Goal: Task Accomplishment & Management: Complete application form

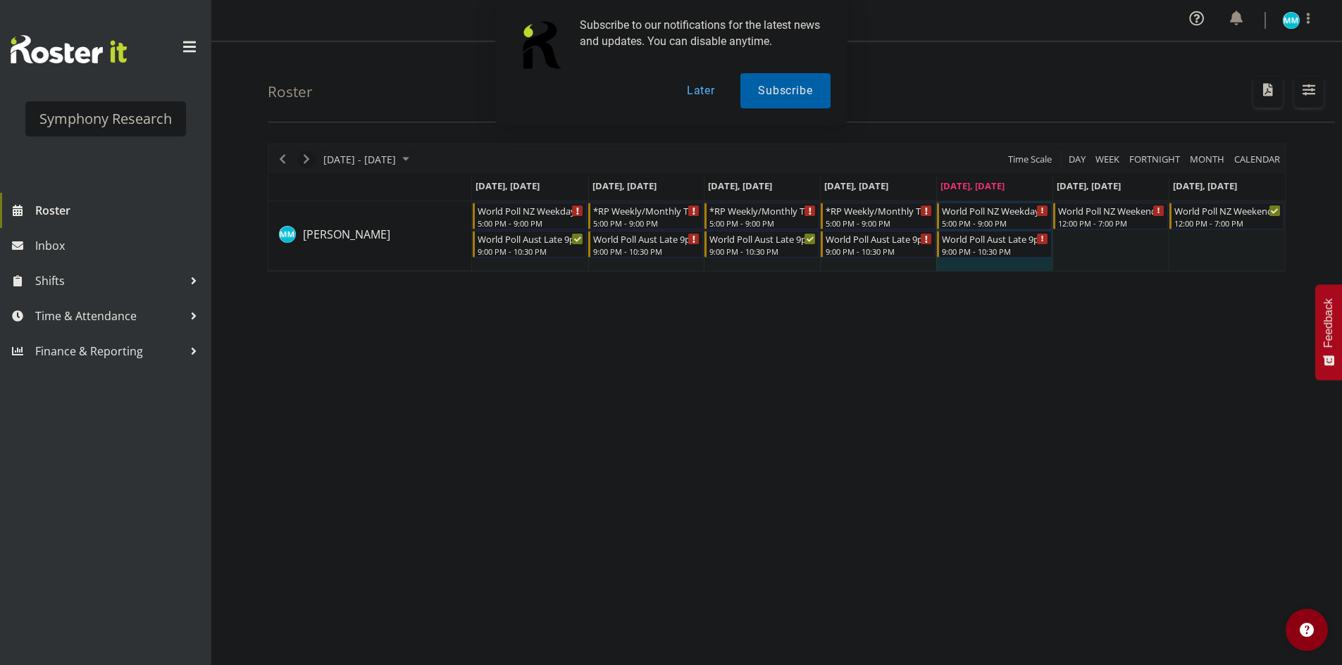
click at [313, 162] on span "Next" at bounding box center [306, 160] width 17 height 18
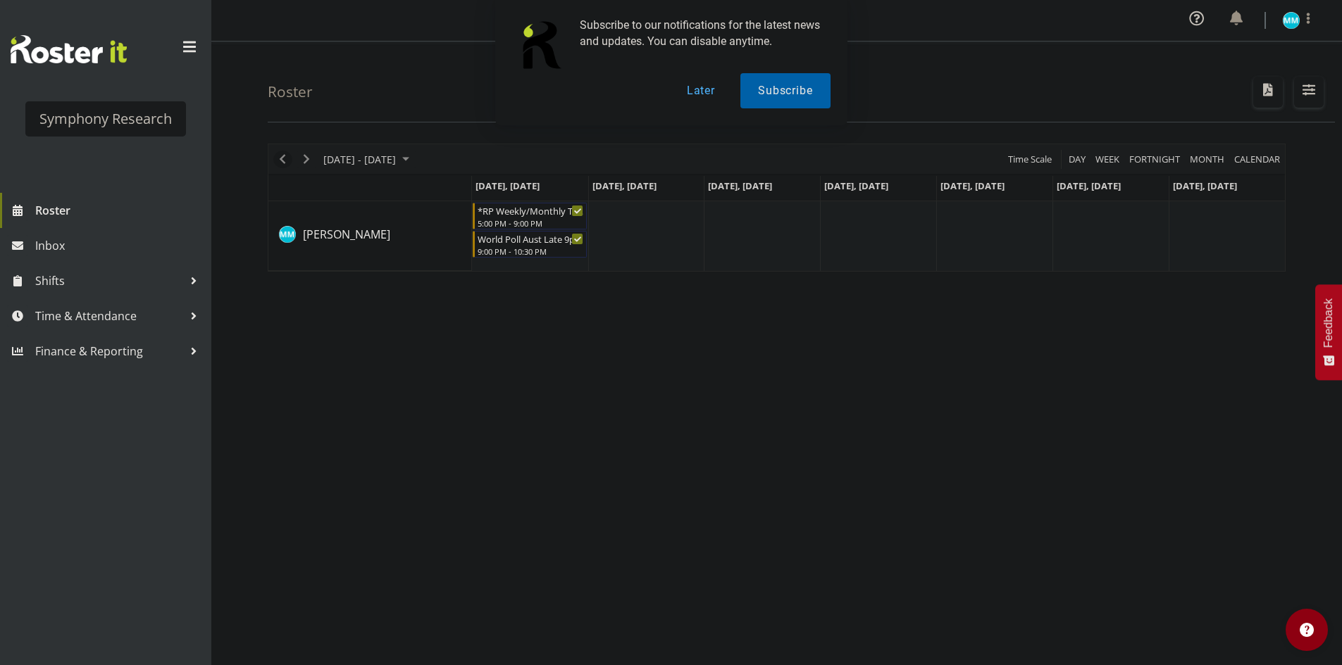
click at [284, 161] on span "Previous" at bounding box center [282, 160] width 17 height 18
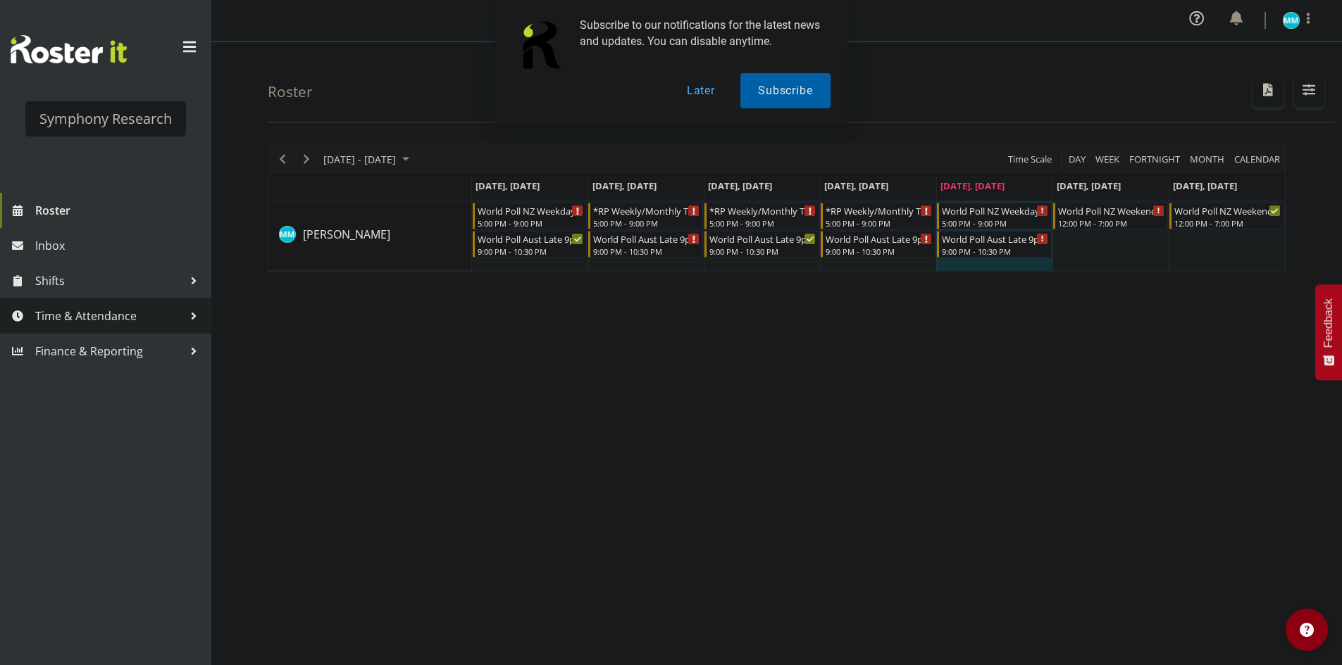
click at [147, 320] on span "Time & Attendance" at bounding box center [109, 316] width 148 height 21
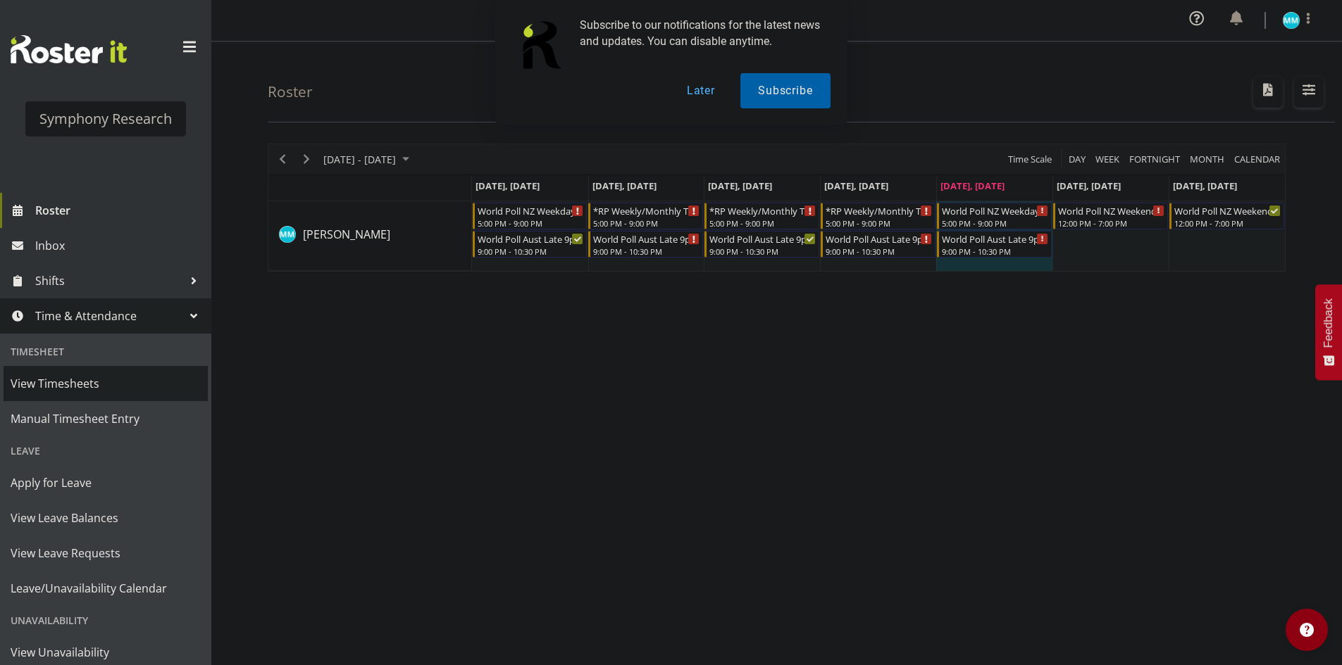
click at [125, 383] on span "View Timesheets" at bounding box center [106, 383] width 190 height 21
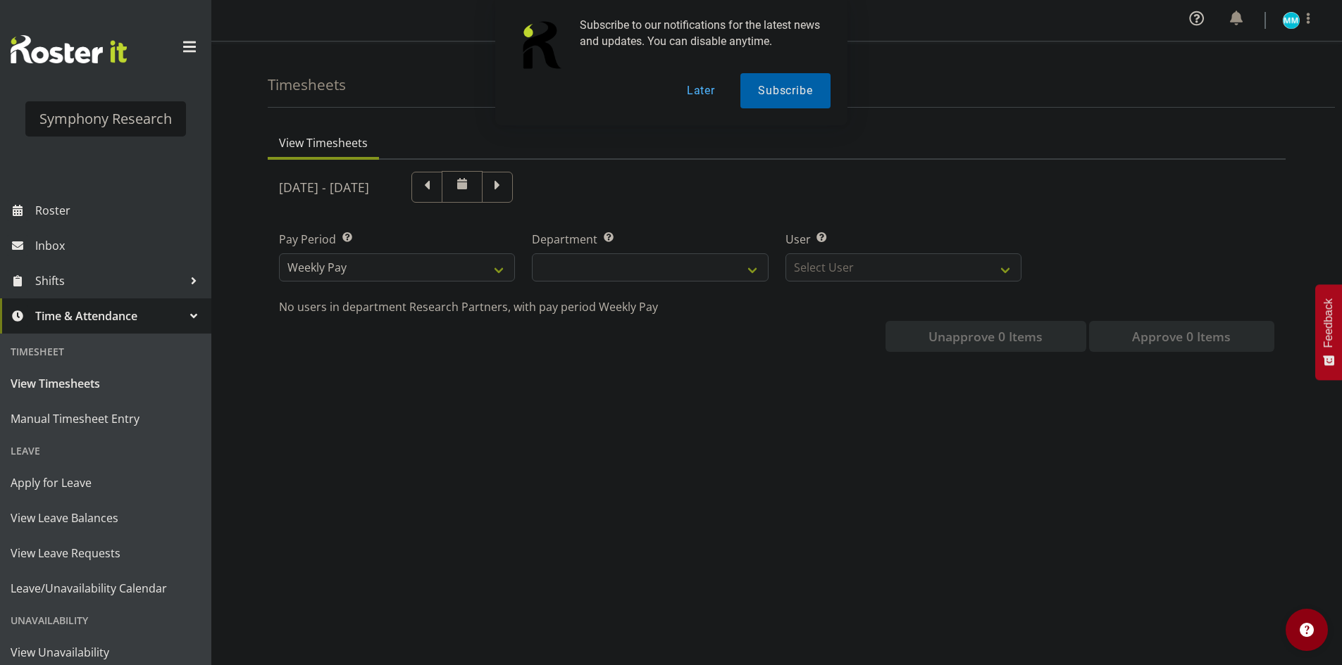
select select
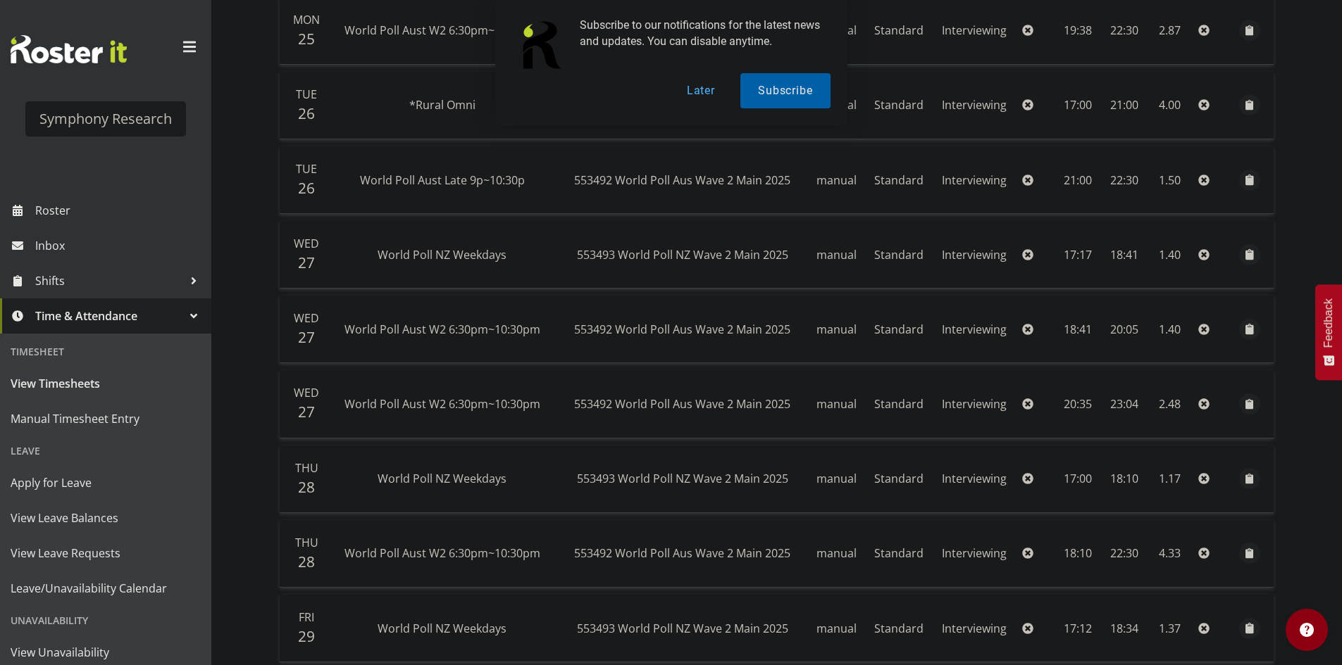
scroll to position [282, 0]
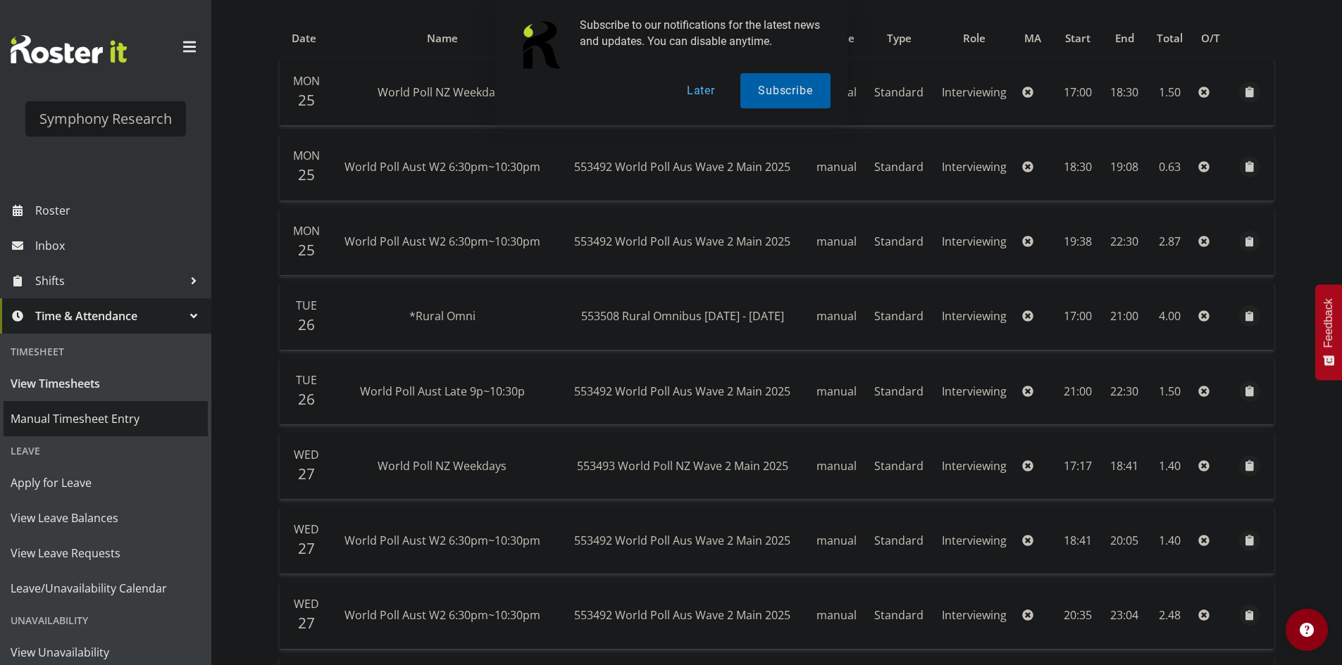
click at [124, 415] on span "Manual Timesheet Entry" at bounding box center [106, 418] width 190 height 21
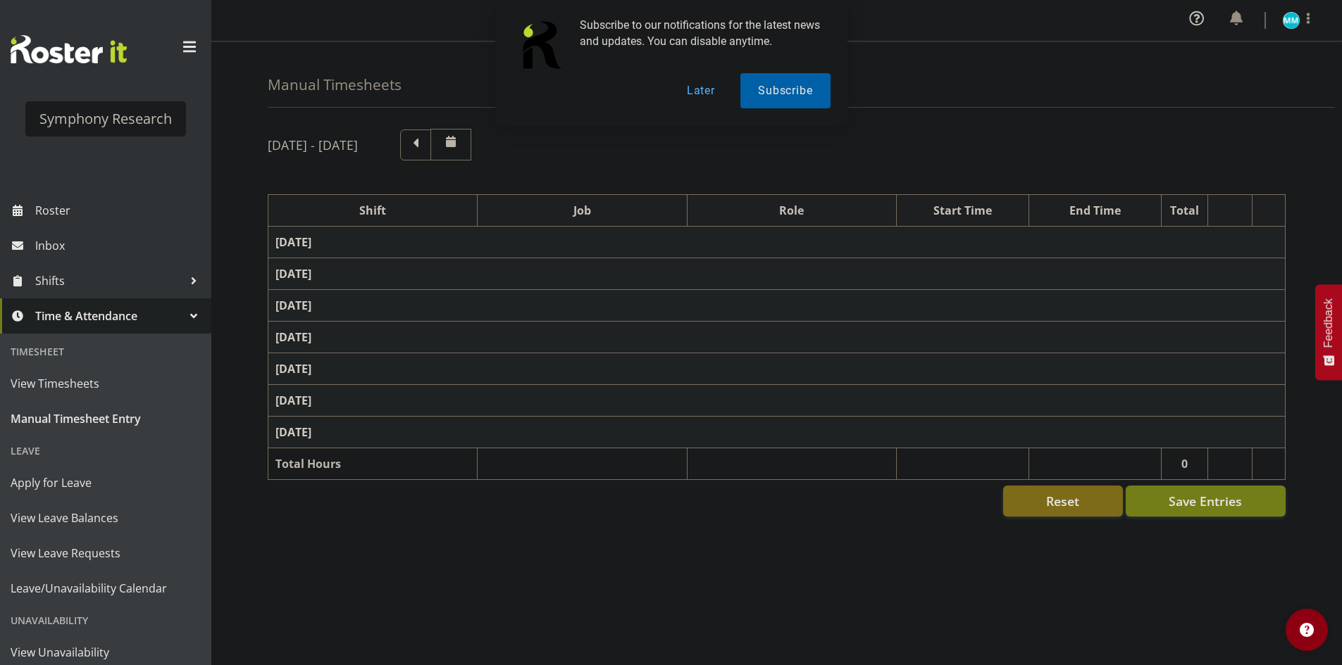
select select "41604"
select select "10527"
select select "47"
select select "56692"
select select "10499"
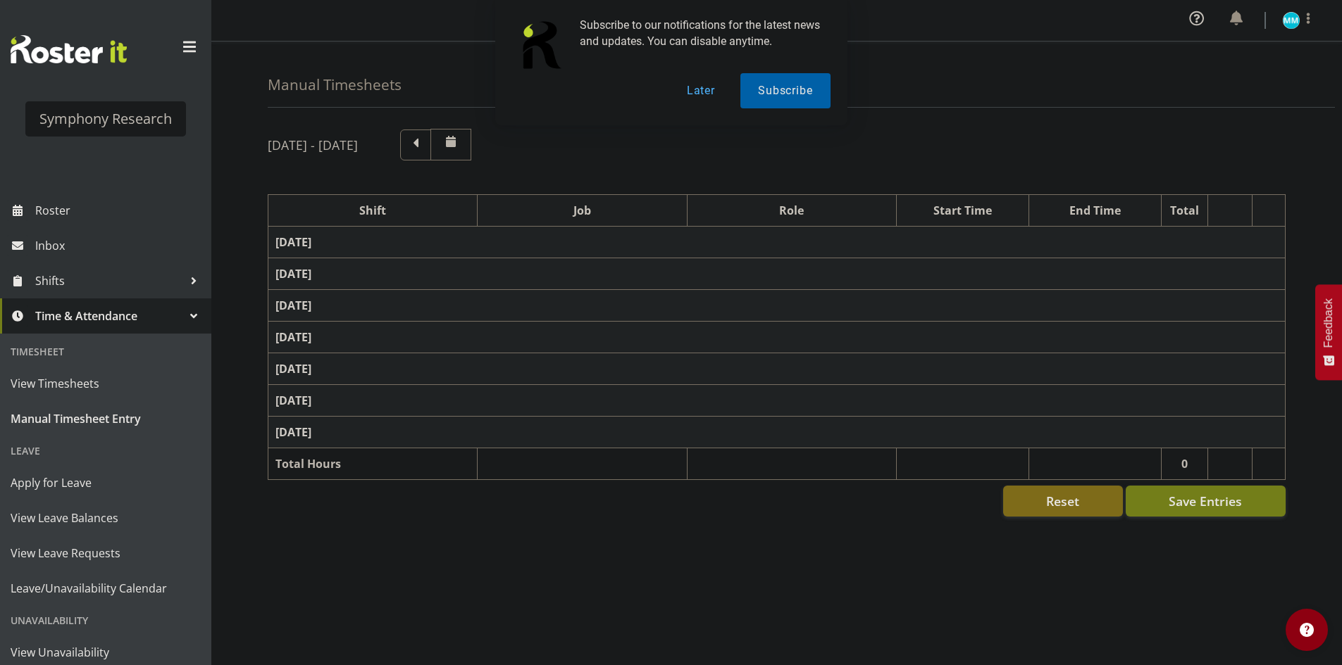
select select "47"
select select "56692"
select select "10499"
select select "47"
select select "48116"
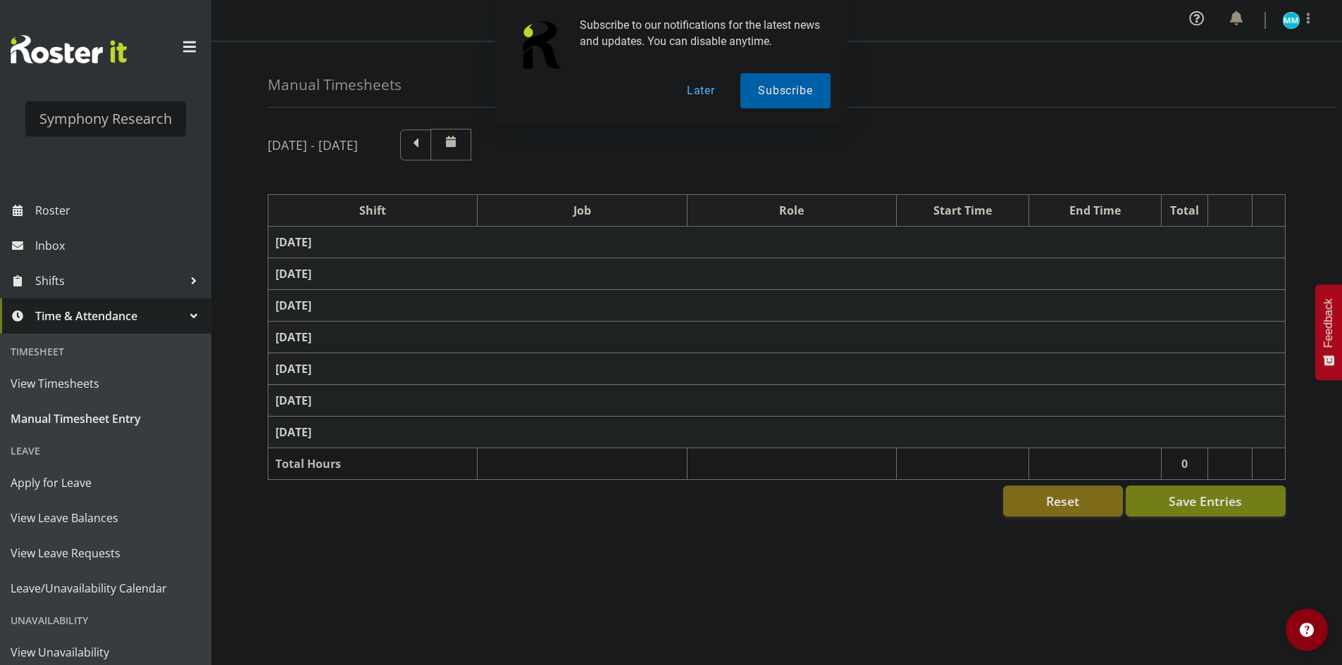
select select "10585"
select select "47"
select select "56692"
select select "10499"
select select "47"
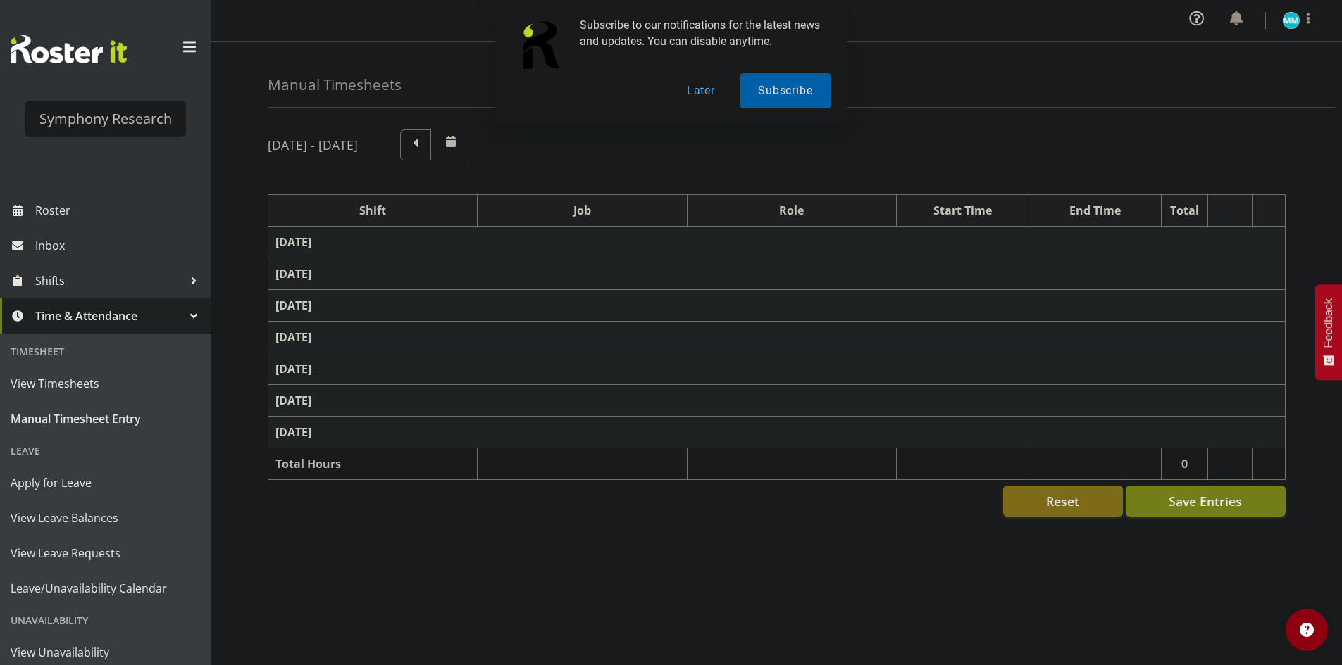
select select "48116"
select select "10585"
select select "47"
select select "57511"
select select "10499"
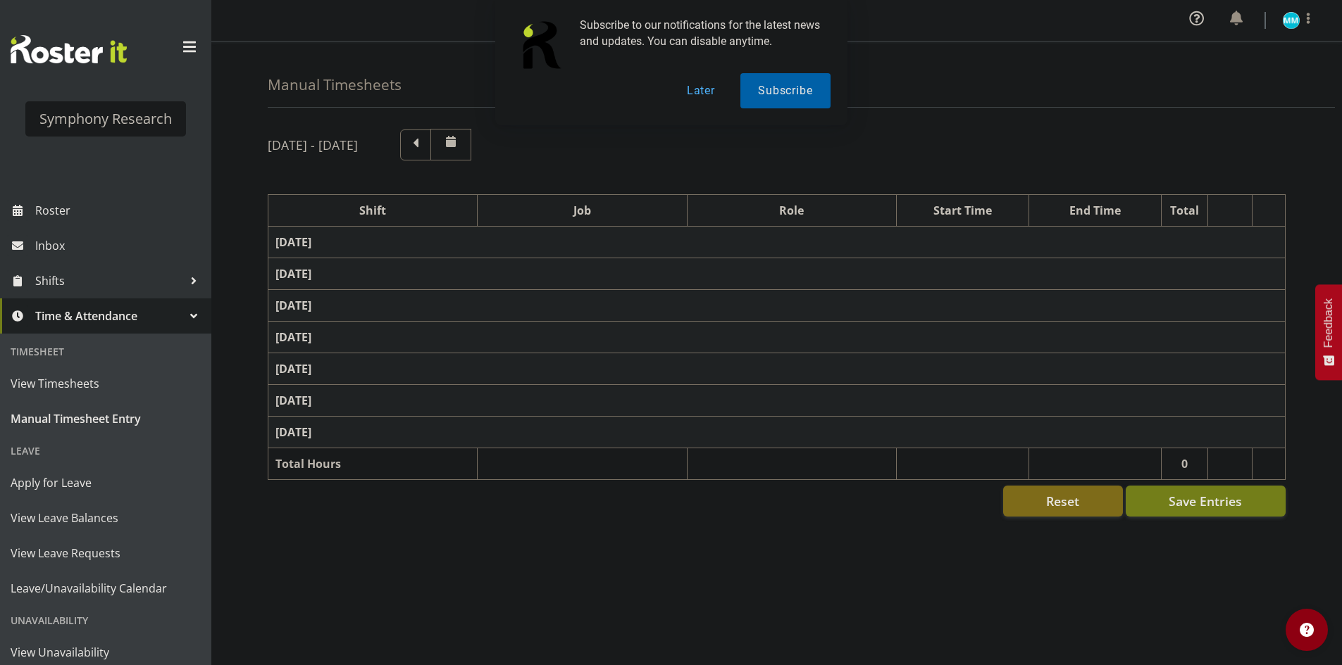
select select "47"
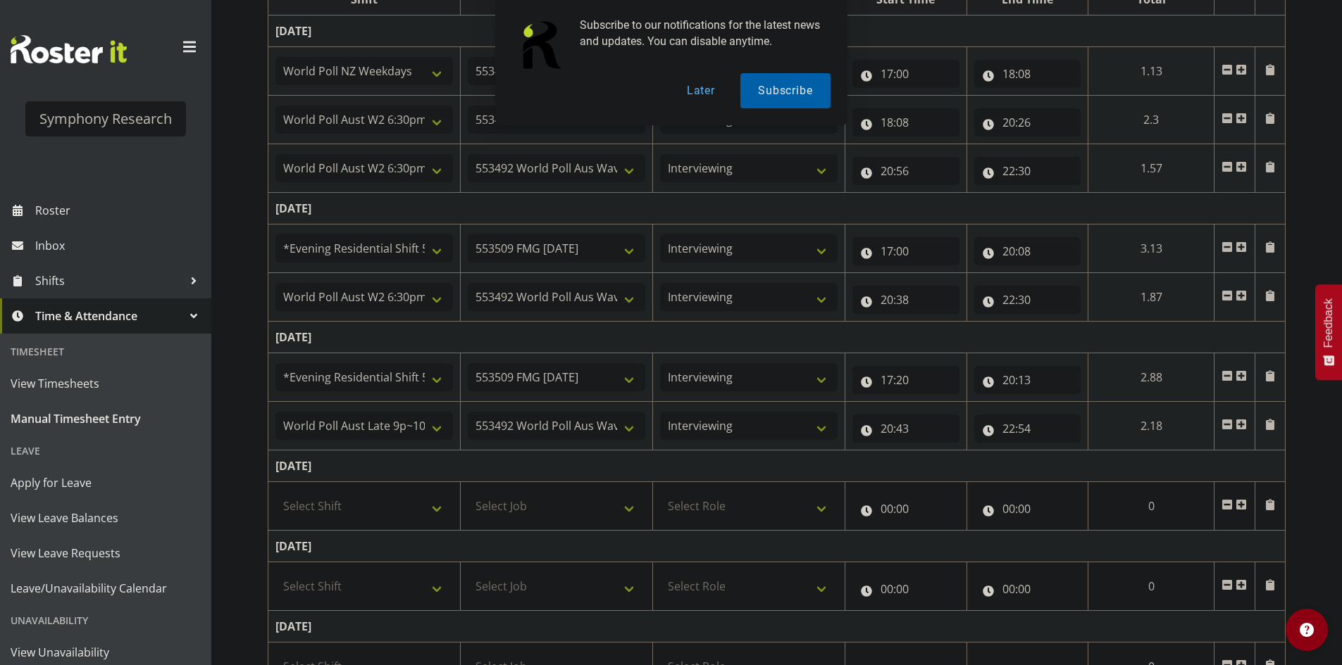
scroll to position [352, 0]
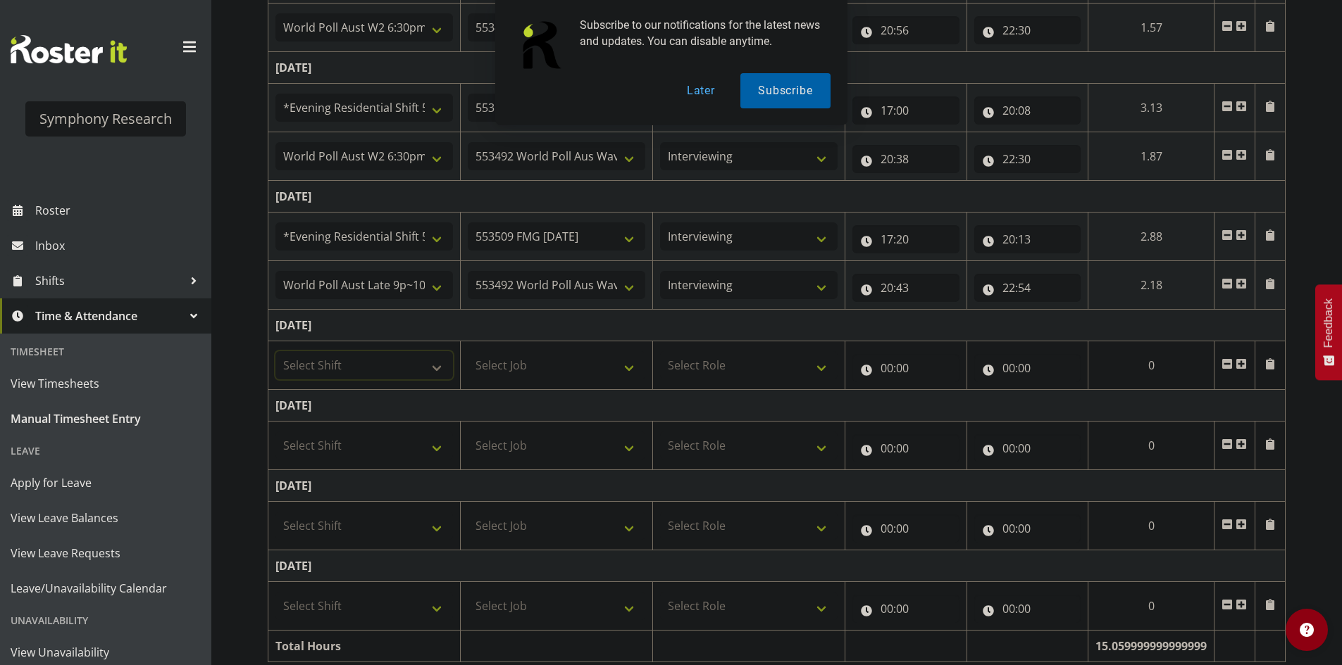
click at [415, 376] on select "Select Shift !!Weekend Residential (Roster IT Shift Label) *Business 9/10am ~ 4…" at bounding box center [363, 365] width 177 height 28
select select "48116"
click at [275, 351] on select "Select Shift !!Weekend Residential (Roster IT Shift Label) *Business 9/10am ~ 4…" at bounding box center [363, 365] width 177 height 28
click at [565, 374] on select "Select Job 550060 IF Admin 553492 World Poll Aus Wave 2 Main 2025 553493 World …" at bounding box center [556, 365] width 177 height 28
select select "10585"
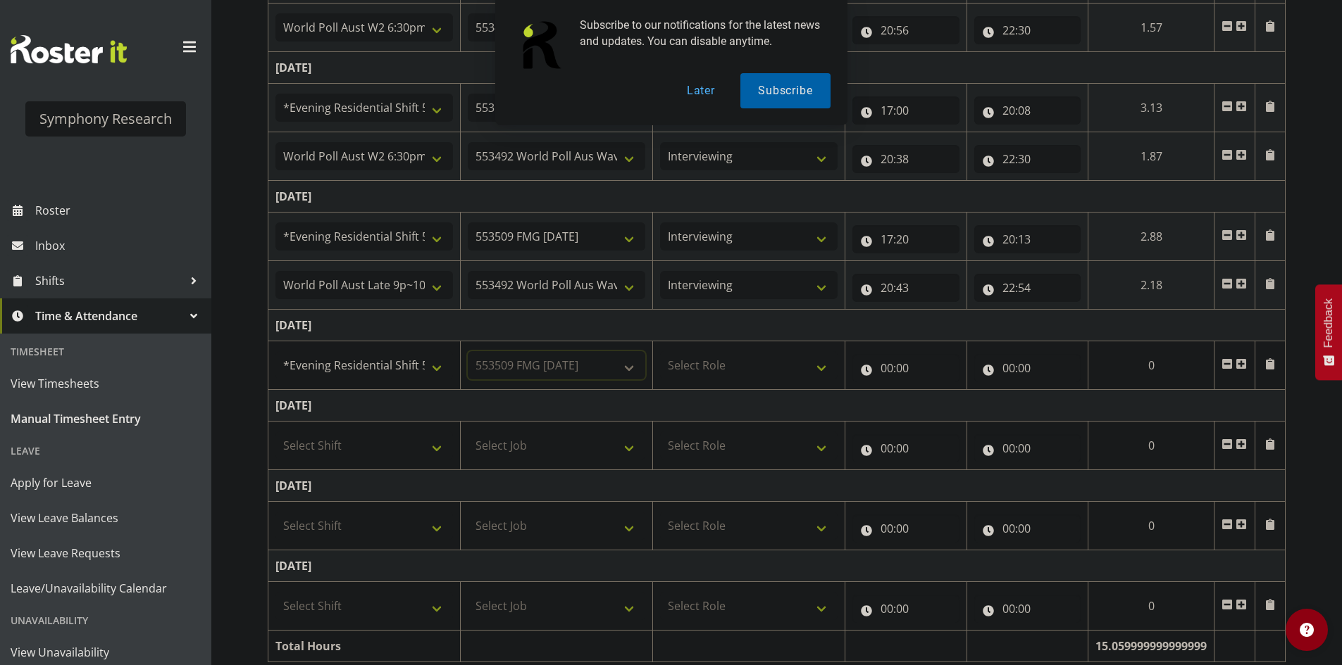
click at [468, 351] on select "Select Job 550060 IF Admin 553492 World Poll Aus Wave 2 Main 2025 553493 World …" at bounding box center [556, 365] width 177 height 28
click at [766, 373] on select "Select Role Briefing Interviewing" at bounding box center [748, 365] width 177 height 28
select select "47"
click at [660, 351] on select "Select Role Briefing Interviewing" at bounding box center [748, 365] width 177 height 28
click at [885, 364] on input "00:00" at bounding box center [905, 368] width 107 height 28
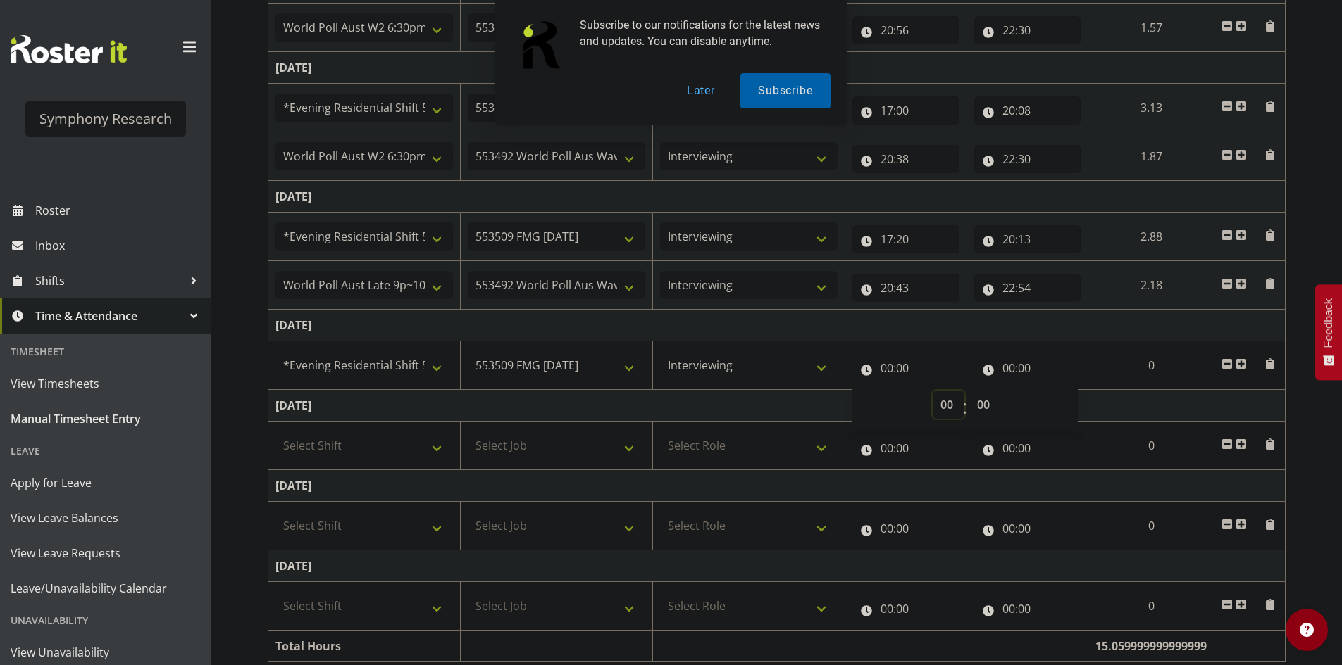
click at [945, 400] on select "00 01 02 03 04 05 06 07 08 09 10 11 12 13 14 15 16 17 18 19 20 21 22 23" at bounding box center [948, 405] width 32 height 28
select select "17"
click at [964, 391] on select "00 01 02 03 04 05 06 07 08 09 10 11 12 13 14 15 16 17 18 19 20 21 22 23" at bounding box center [948, 405] width 32 height 28
type input "17:00"
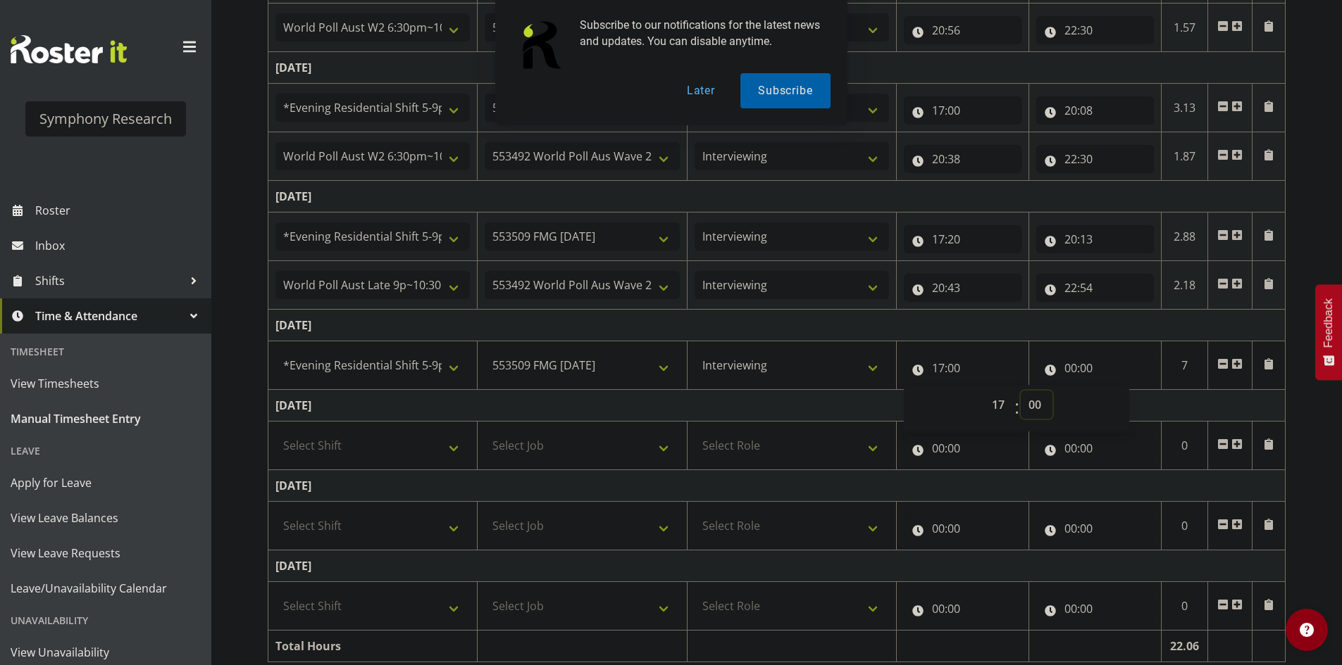
click at [1034, 405] on select "00 01 02 03 04 05 06 07 08 09 10 11 12 13 14 15 16 17 18 19 20 21 22 23 24 25 2…" at bounding box center [1036, 405] width 32 height 28
select select "4"
click at [1020, 391] on select "00 01 02 03 04 05 06 07 08 09 10 11 12 13 14 15 16 17 18 19 20 21 22 23 24 25 2…" at bounding box center [1036, 405] width 32 height 28
type input "17:04"
click at [1069, 360] on input "00:00" at bounding box center [1095, 368] width 118 height 28
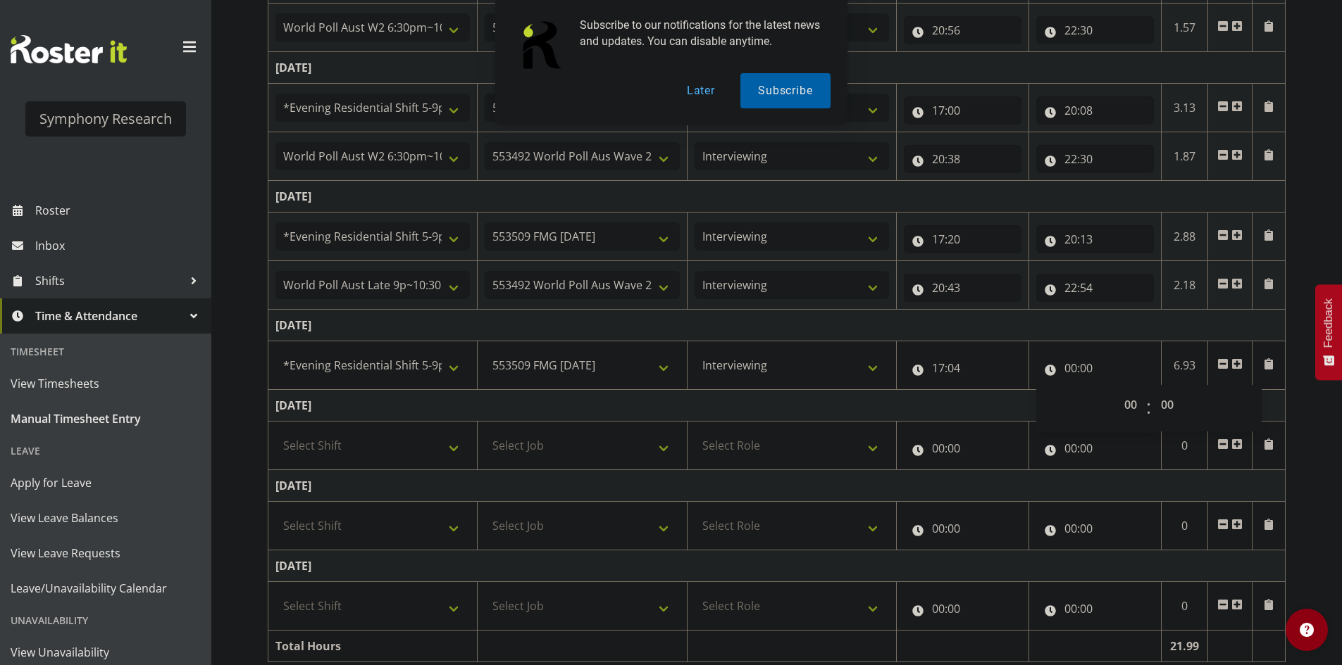
click at [1113, 402] on div "00 01 02 03 04 05 06 07 08 09 10 11 12 13 14 15 16 17 18 19 20 21 22 23 : 00 01…" at bounding box center [1148, 408] width 225 height 35
click at [1130, 410] on select "00 01 02 03 04 05 06 07 08 09 10 11 12 13 14 15 16 17 18 19 20 21 22 23" at bounding box center [1132, 405] width 32 height 28
select select "20"
click at [1116, 391] on select "00 01 02 03 04 05 06 07 08 09 10 11 12 13 14 15 16 17 18 19 20 21 22 23" at bounding box center [1132, 405] width 32 height 28
type input "20:00"
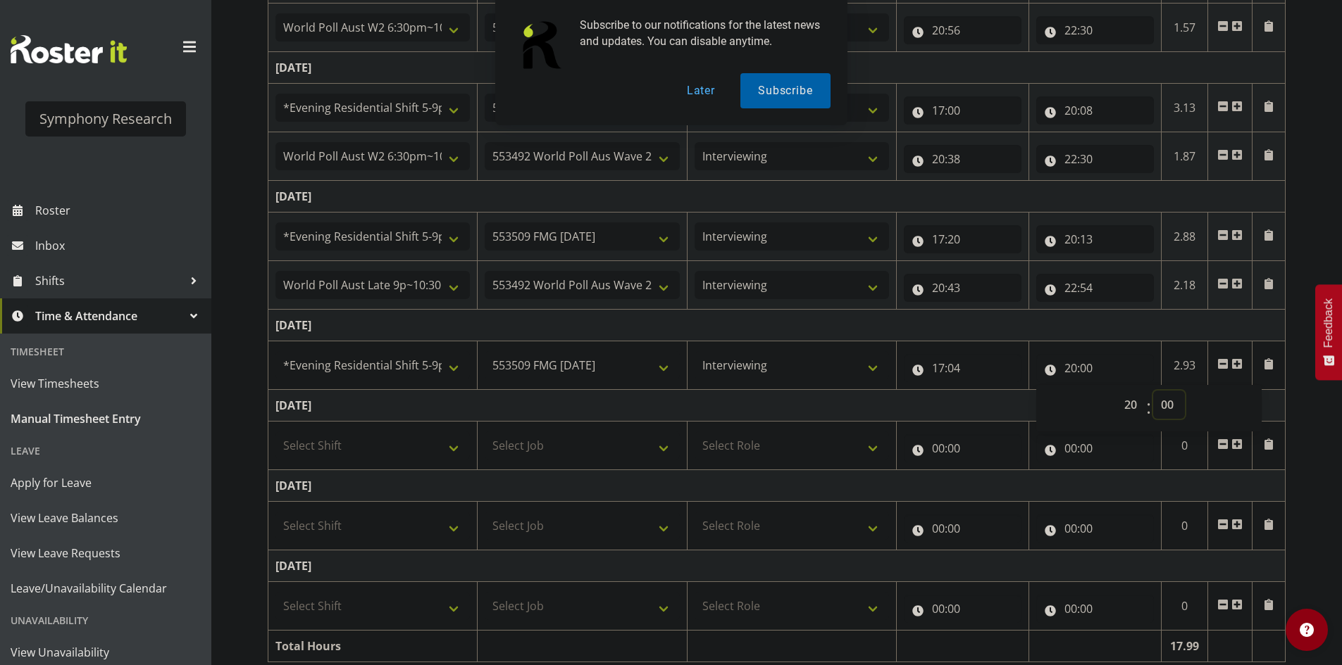
click at [1164, 400] on select "00 01 02 03 04 05 06 07 08 09 10 11 12 13 14 15 16 17 18 19 20 21 22 23 24 25 2…" at bounding box center [1169, 405] width 32 height 28
select select "6"
click at [1153, 391] on select "00 01 02 03 04 05 06 07 08 09 10 11 12 13 14 15 16 17 18 19 20 21 22 23 24 25 2…" at bounding box center [1169, 405] width 32 height 28
type input "20:06"
click at [1233, 361] on span at bounding box center [1236, 363] width 11 height 11
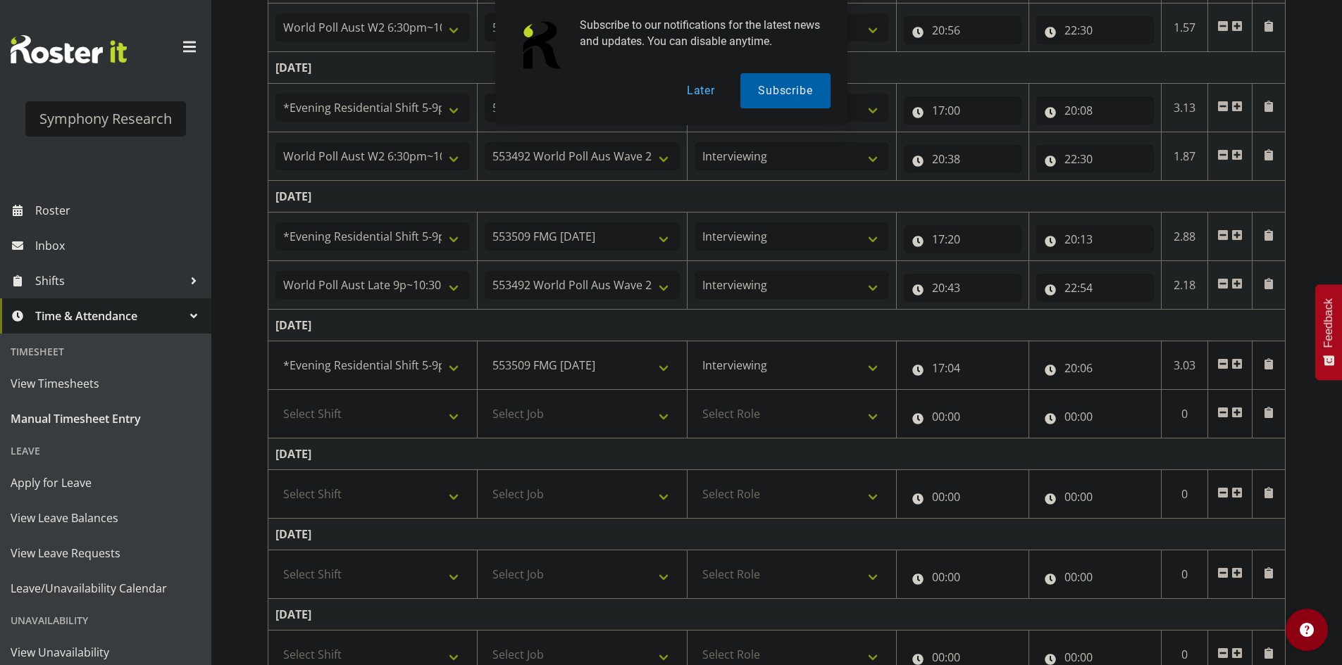
click at [1068, 330] on td "[DATE]" at bounding box center [776, 326] width 1017 height 32
click at [386, 436] on td "Select Shift !!Weekend Residential (Roster IT Shift Label) *Business 9/10am ~ 4…" at bounding box center [372, 414] width 209 height 49
click at [400, 422] on select "Select Shift !!Weekend Residential (Roster IT Shift Label) *Business 9/10am ~ 4…" at bounding box center [372, 414] width 194 height 28
select select "57511"
click at [275, 400] on select "Select Shift !!Weekend Residential (Roster IT Shift Label) *Business 9/10am ~ 4…" at bounding box center [372, 414] width 194 height 28
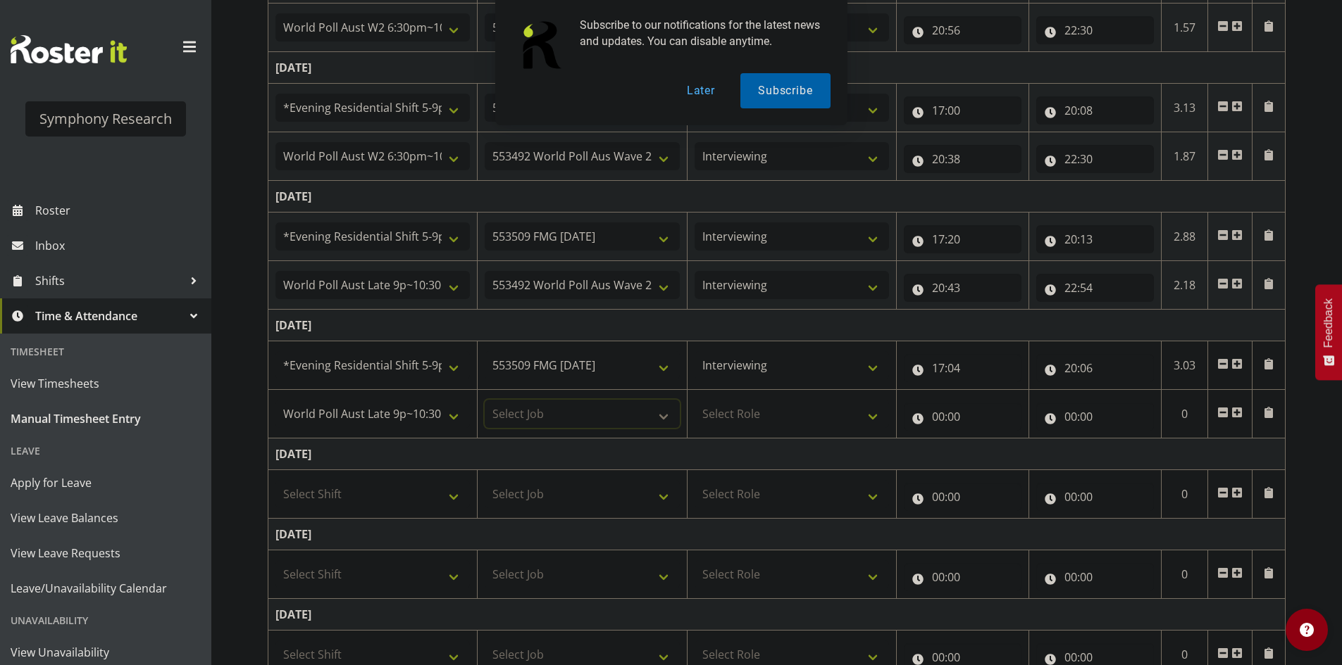
click at [591, 419] on select "Select Job 550060 IF Admin 553492 World Poll Aus Wave 2 Main 2025 553493 World …" at bounding box center [581, 414] width 194 height 28
select select "10499"
click at [484, 400] on select "Select Job 550060 IF Admin 553492 World Poll Aus Wave 2 Main 2025 553493 World …" at bounding box center [581, 414] width 194 height 28
click at [794, 419] on select "Select Role Briefing Interviewing" at bounding box center [791, 414] width 194 height 28
select select "47"
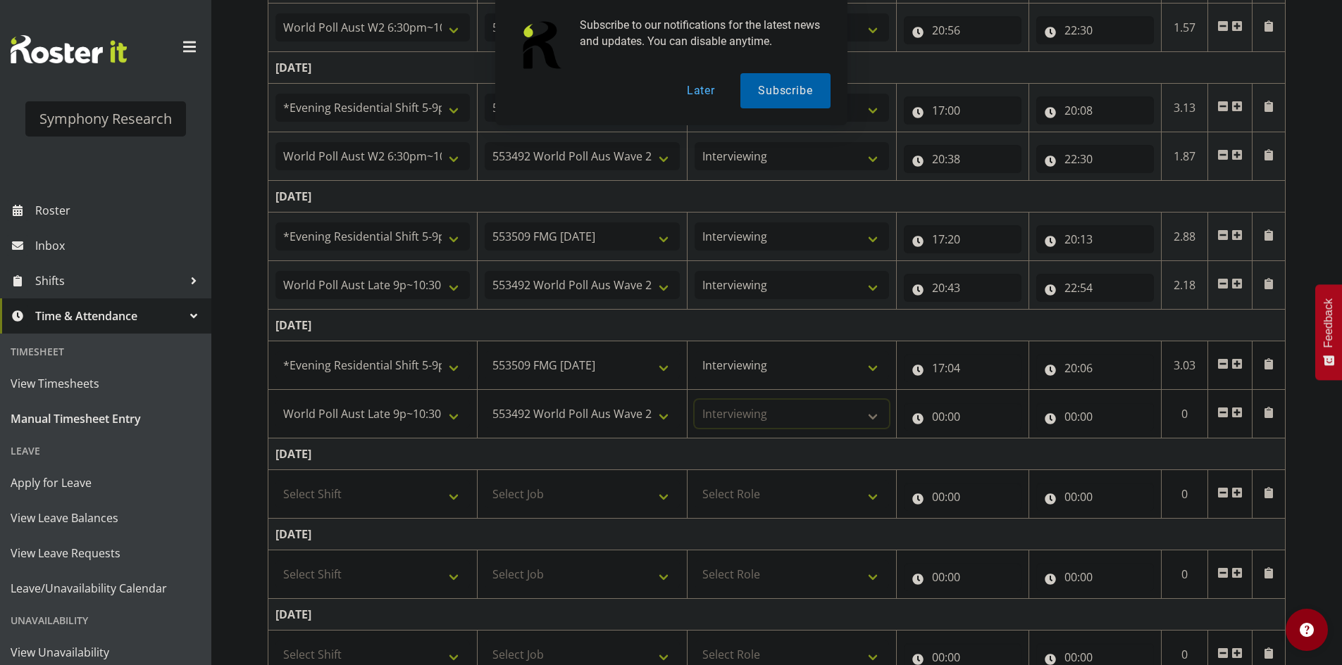
click at [694, 400] on select "Select Role Briefing Interviewing" at bounding box center [791, 414] width 194 height 28
click at [939, 421] on input "00:00" at bounding box center [962, 417] width 118 height 28
click at [993, 449] on select "00 01 02 03 04 05 06 07 08 09 10 11 12 13 14 15 16 17 18 19 20 21 22 23" at bounding box center [1000, 453] width 32 height 28
select select "20"
click at [984, 439] on select "00 01 02 03 04 05 06 07 08 09 10 11 12 13 14 15 16 17 18 19 20 21 22 23" at bounding box center [1000, 453] width 32 height 28
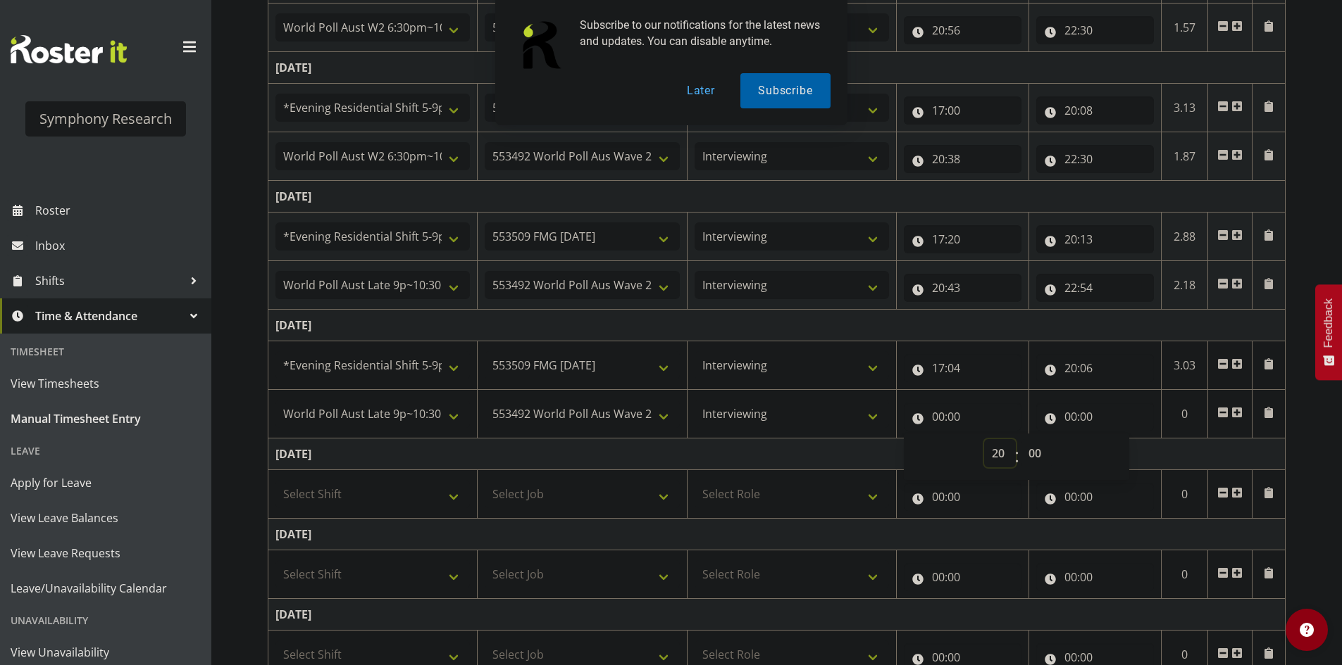
type input "20:00"
click at [1040, 444] on select "00 01 02 03 04 05 06 07 08 09 10 11 12 13 14 15 16 17 18 19 20 21 22 23 24 25 2…" at bounding box center [1036, 453] width 32 height 28
select select "36"
click at [1020, 439] on select "00 01 02 03 04 05 06 07 08 09 10 11 12 13 14 15 16 17 18 19 20 21 22 23 24 25 2…" at bounding box center [1036, 453] width 32 height 28
type input "20:36"
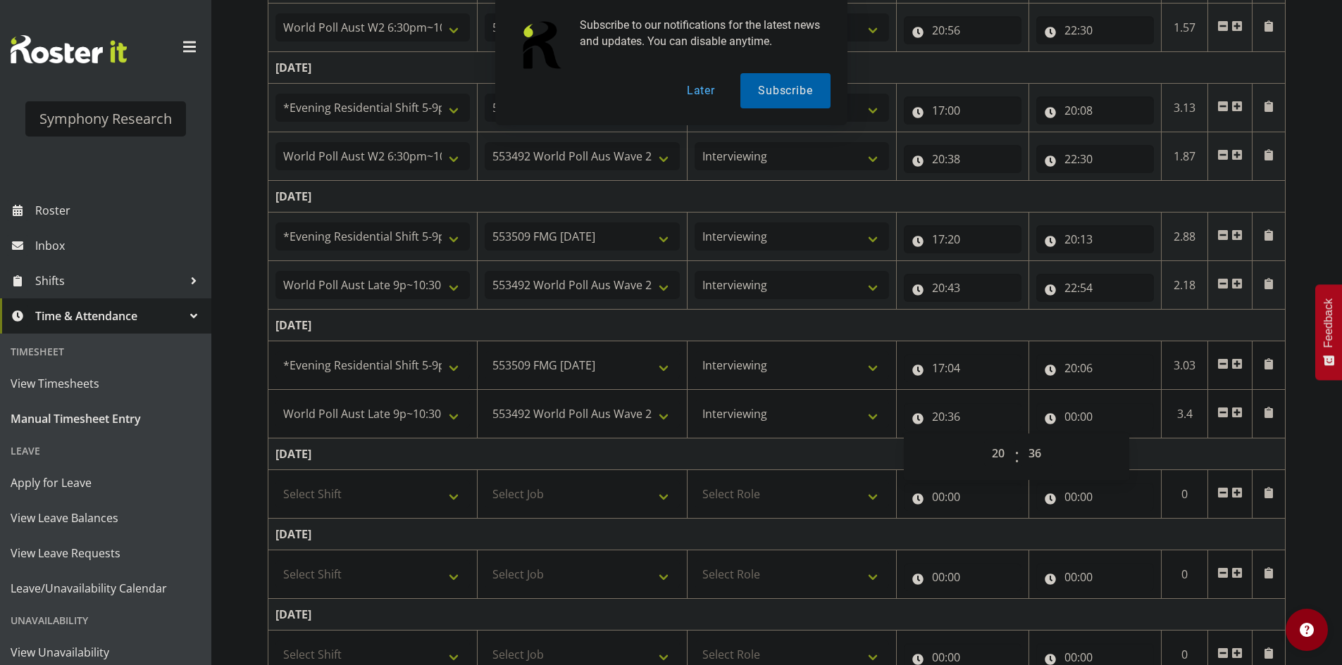
click at [1081, 334] on td "[DATE]" at bounding box center [776, 326] width 1017 height 32
click at [1068, 413] on input "00:00" at bounding box center [1095, 417] width 118 height 28
click at [1133, 446] on select "00 01 02 03 04 05 06 07 08 09 10 11 12 13 14 15 16 17 18 19 20 21 22 23" at bounding box center [1132, 453] width 32 height 28
select select "22"
click at [1116, 439] on select "00 01 02 03 04 05 06 07 08 09 10 11 12 13 14 15 16 17 18 19 20 21 22 23" at bounding box center [1132, 453] width 32 height 28
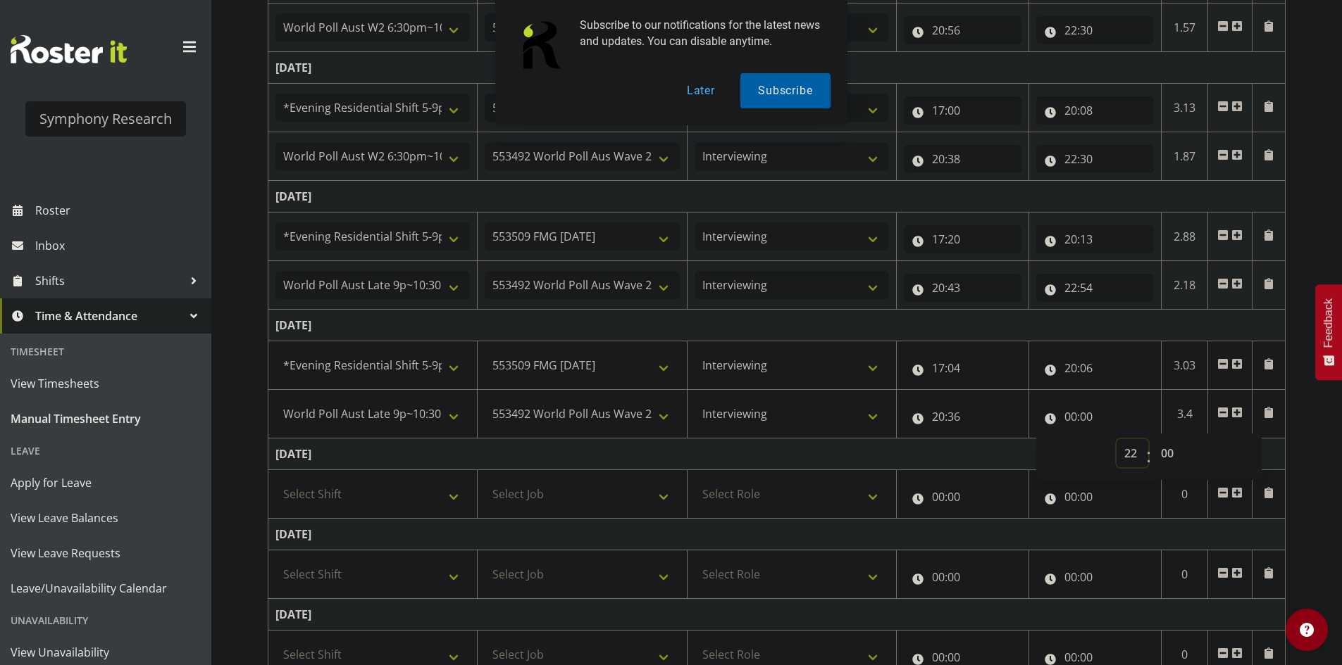
type input "22:00"
click at [1168, 446] on select "00 01 02 03 04 05 06 07 08 09 10 11 12 13 14 15 16 17 18 19 20 21 22 23 24 25 2…" at bounding box center [1169, 453] width 32 height 28
select select "30"
click at [1153, 439] on select "00 01 02 03 04 05 06 07 08 09 10 11 12 13 14 15 16 17 18 19 20 21 22 23 24 25 2…" at bounding box center [1169, 453] width 32 height 28
type input "22:30"
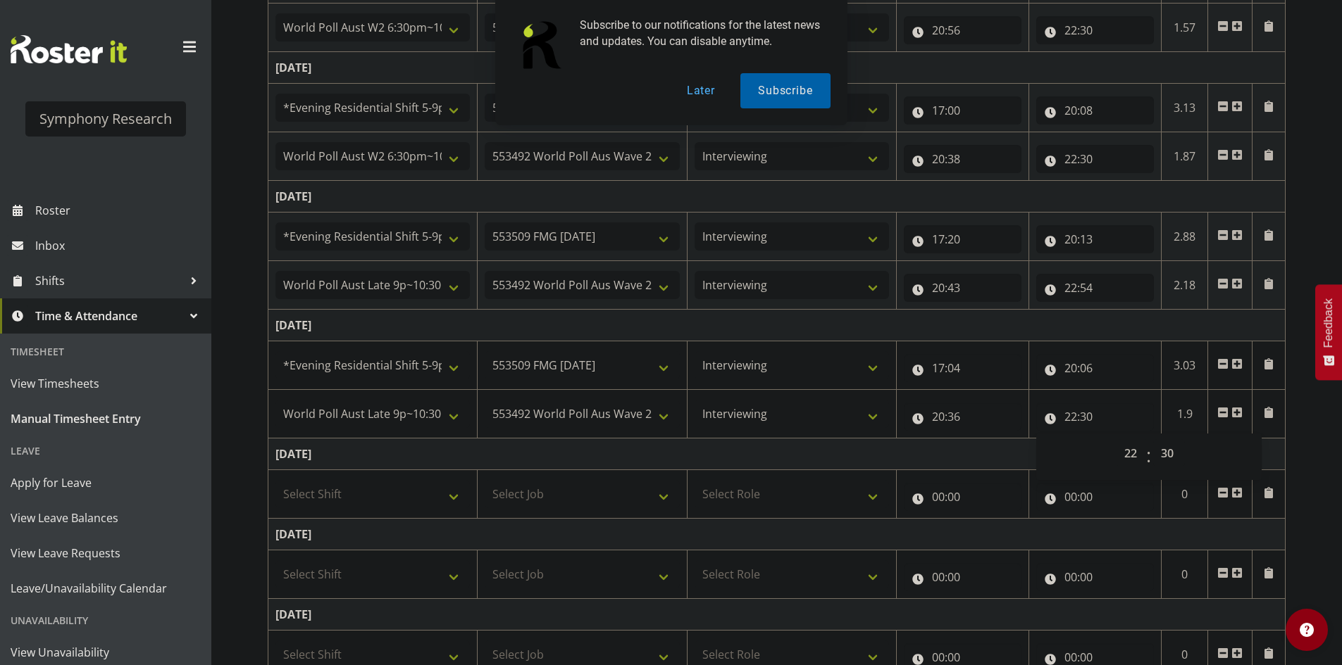
click at [1132, 313] on td "[DATE]" at bounding box center [776, 326] width 1017 height 32
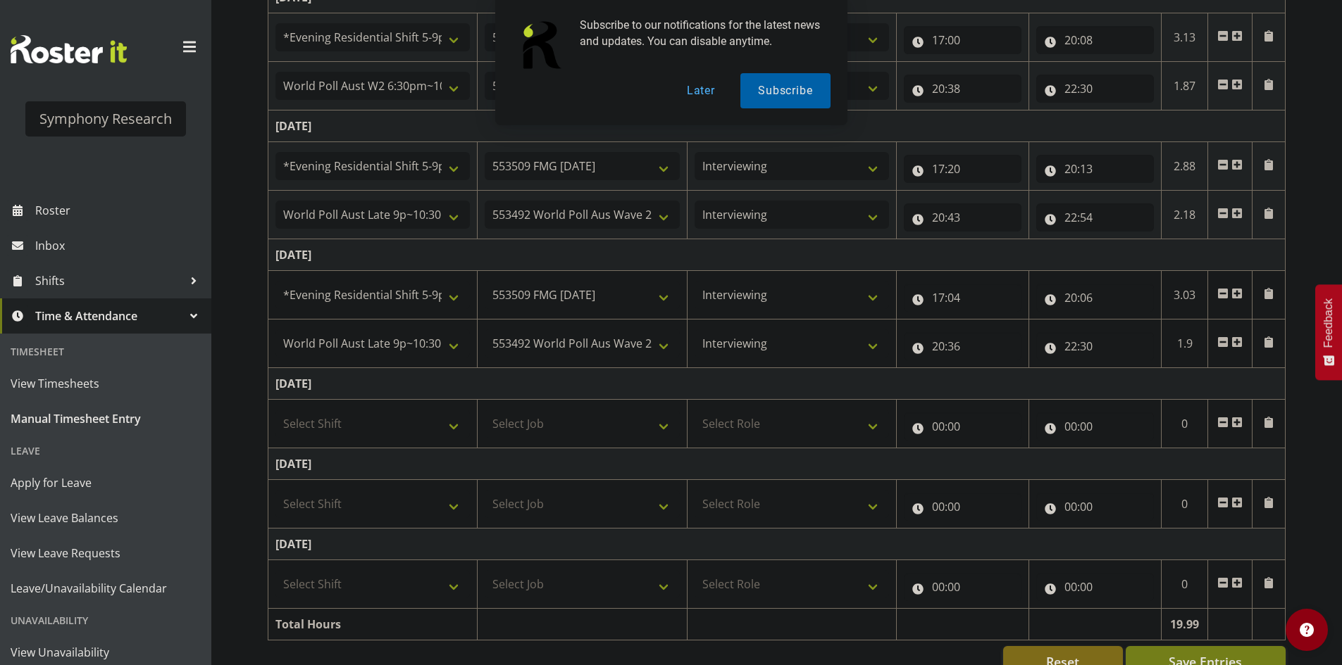
scroll to position [456, 0]
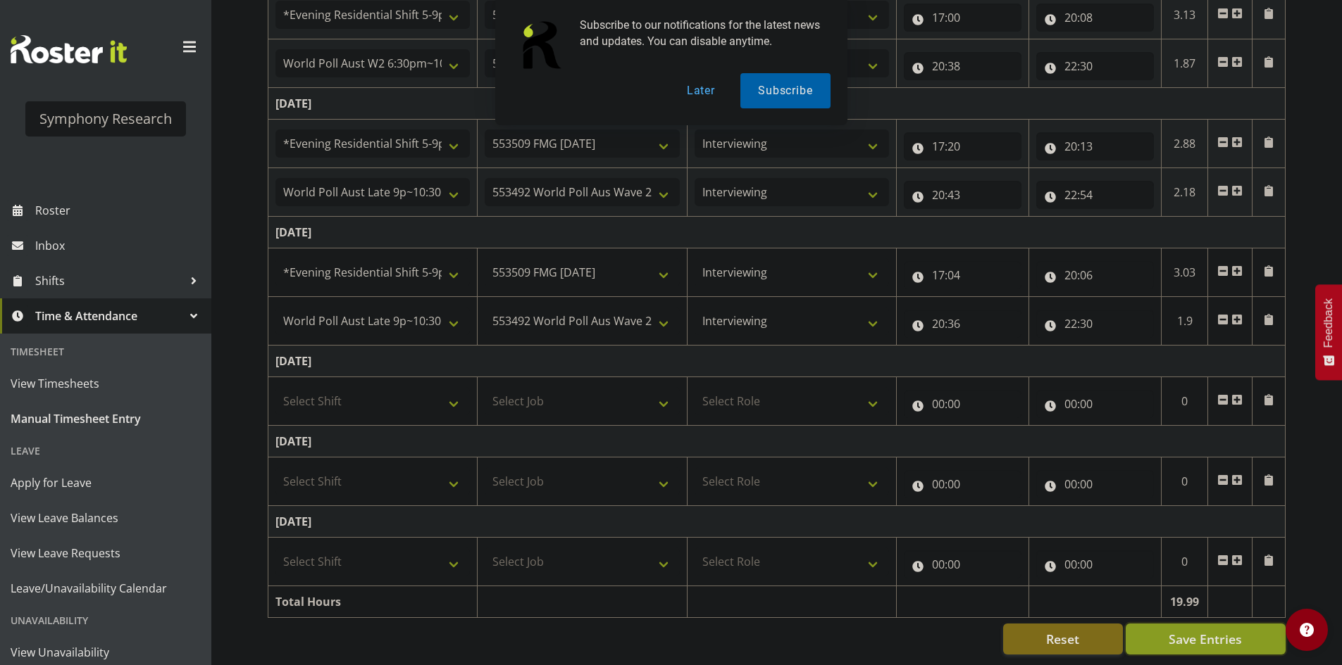
click at [1216, 630] on span "Save Entries" at bounding box center [1204, 639] width 73 height 18
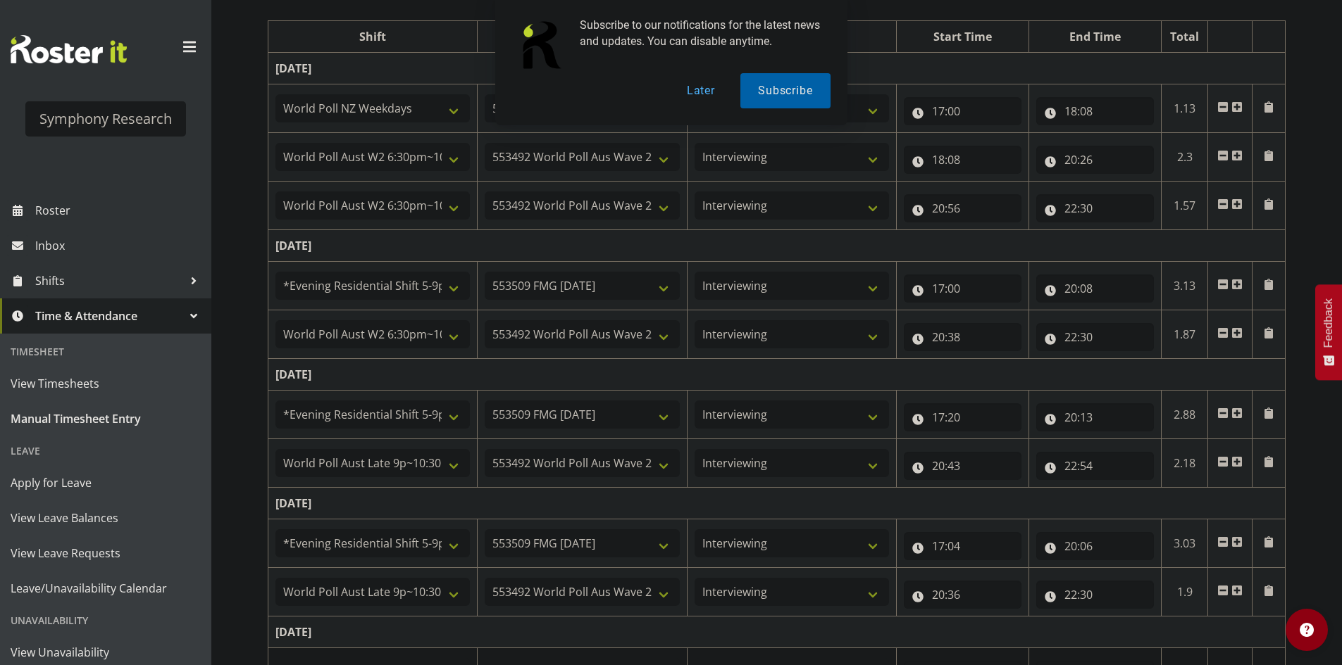
scroll to position [0, 0]
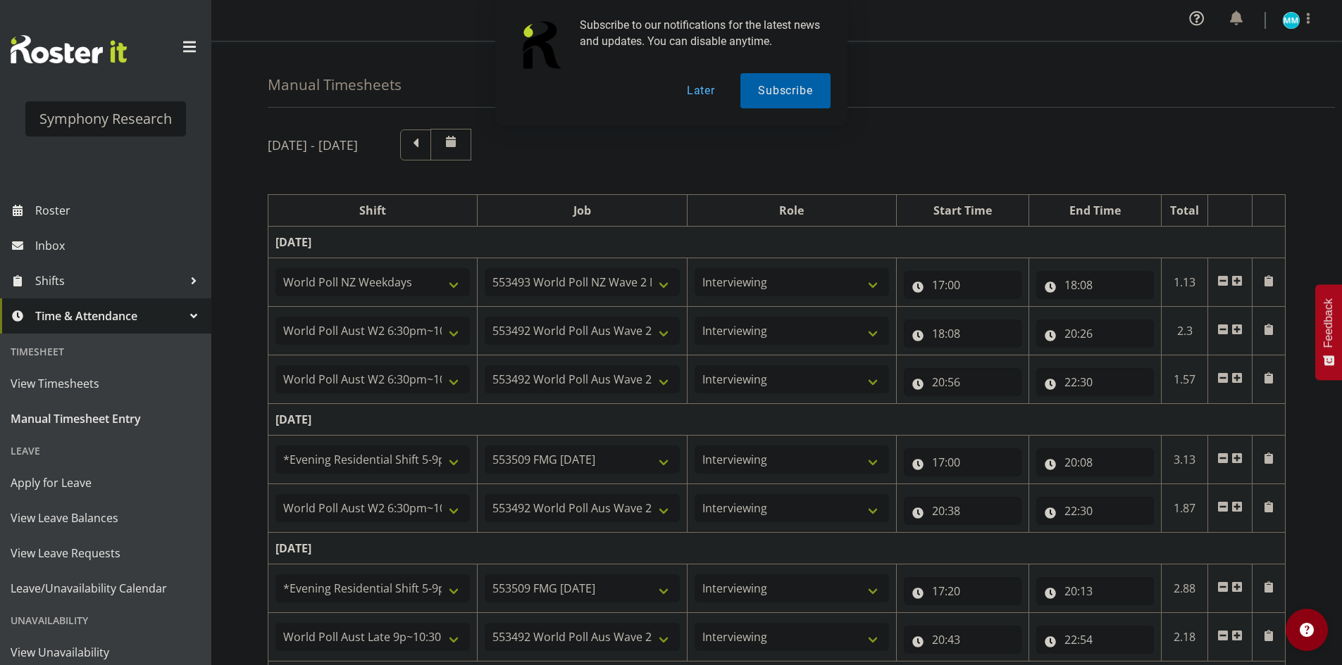
click at [944, 161] on div "[DATE] - [DATE]" at bounding box center [777, 145] width 1018 height 32
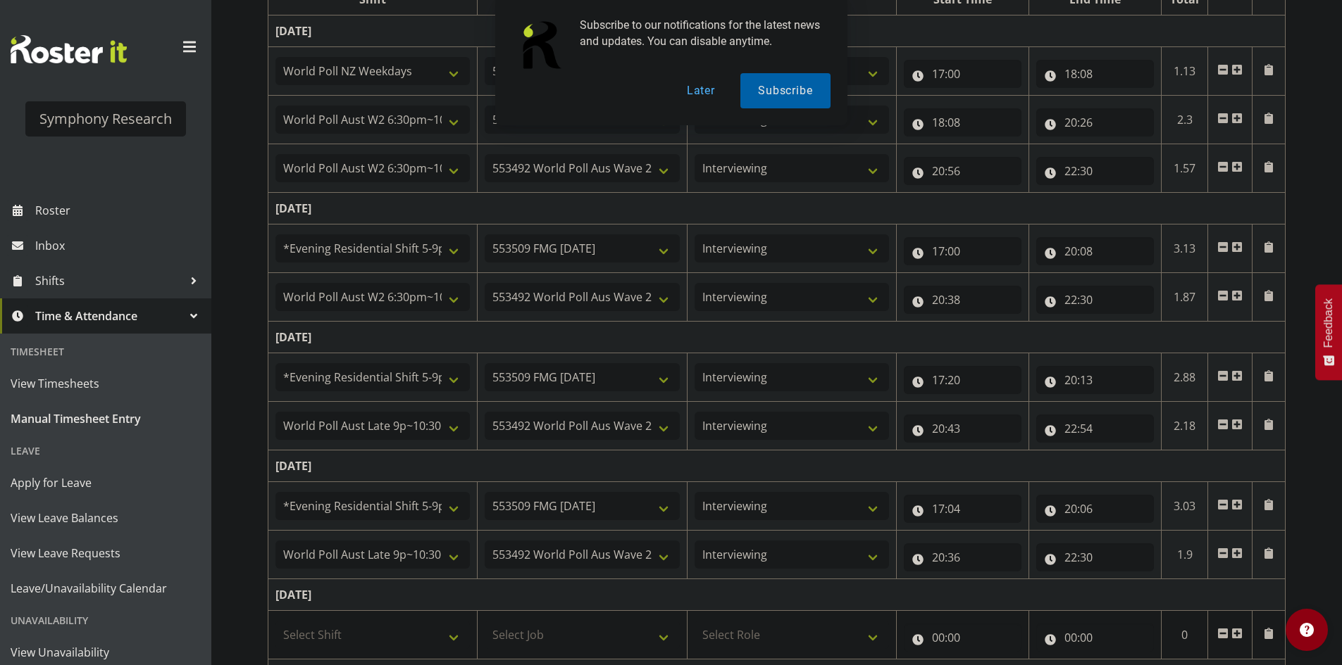
scroll to position [282, 0]
